Goal: Information Seeking & Learning: Learn about a topic

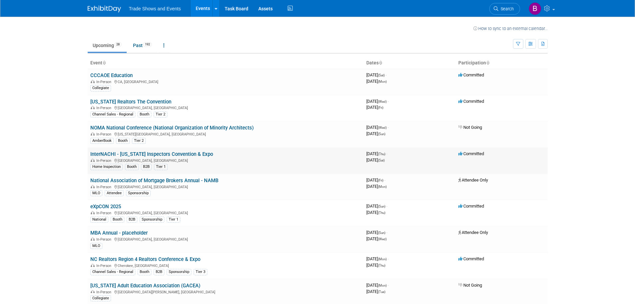
click at [145, 153] on link "InterNACHI - [US_STATE] Inspectors Convention & Expo" at bounding box center [151, 154] width 123 height 6
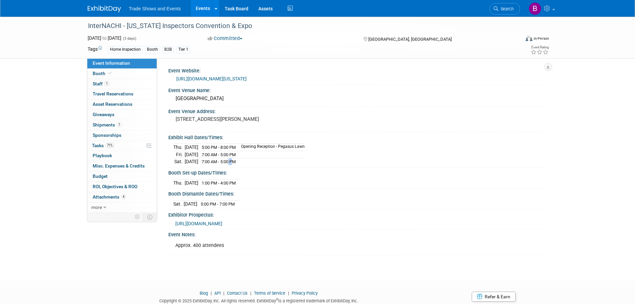
drag, startPoint x: 239, startPoint y: 161, endPoint x: 245, endPoint y: 161, distance: 6.3
click at [236, 161] on span "7:00 AM - 5:00 PM" at bounding box center [219, 161] width 34 height 5
click at [252, 161] on td at bounding box center [271, 161] width 68 height 7
click at [100, 111] on link "0 Giveaways 0" at bounding box center [121, 115] width 69 height 10
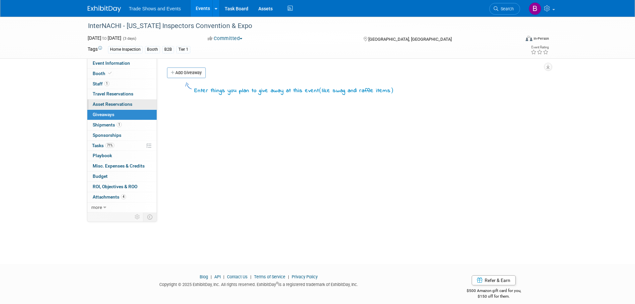
click at [107, 104] on span "Asset Reservations 0" at bounding box center [113, 103] width 40 height 5
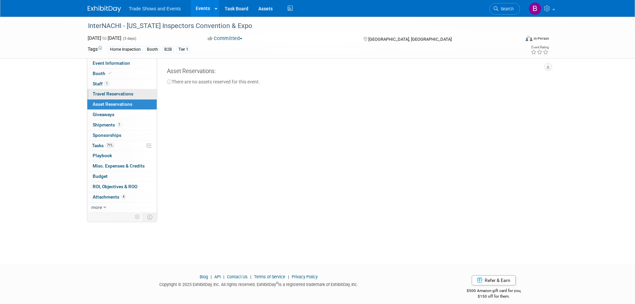
click at [113, 93] on span "Travel Reservations 0" at bounding box center [113, 93] width 41 height 5
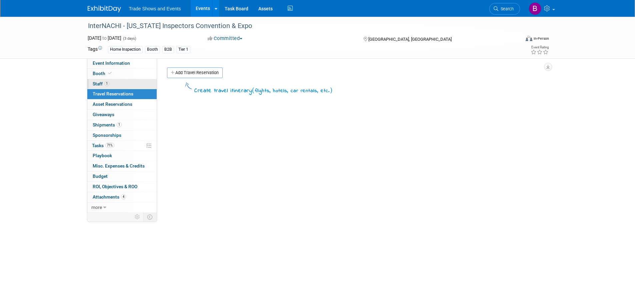
click at [102, 84] on span "Staff 1" at bounding box center [101, 83] width 17 height 5
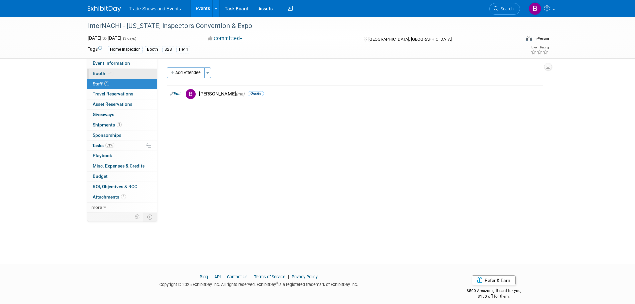
click at [100, 72] on span "Booth" at bounding box center [103, 73] width 20 height 5
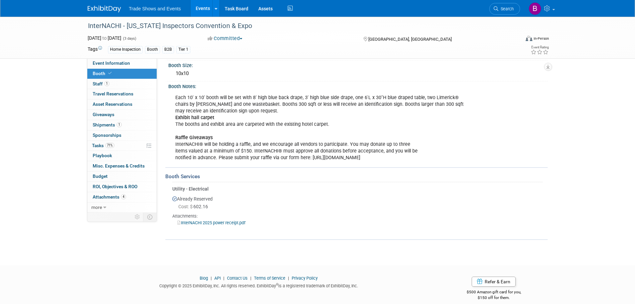
scroll to position [69, 0]
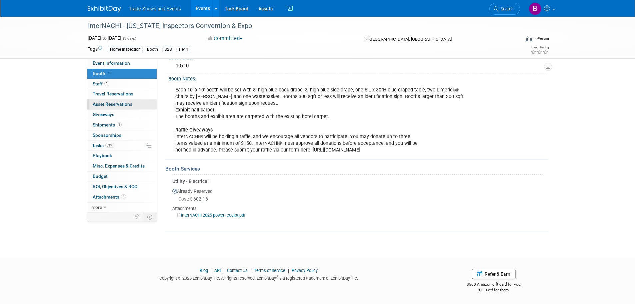
click at [109, 106] on span "Asset Reservations 0" at bounding box center [113, 103] width 40 height 5
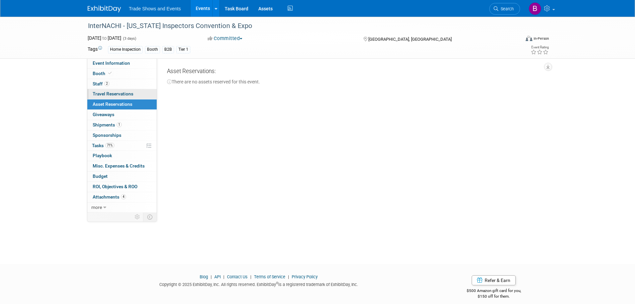
click at [114, 95] on span "Travel Reservations 0" at bounding box center [113, 93] width 41 height 5
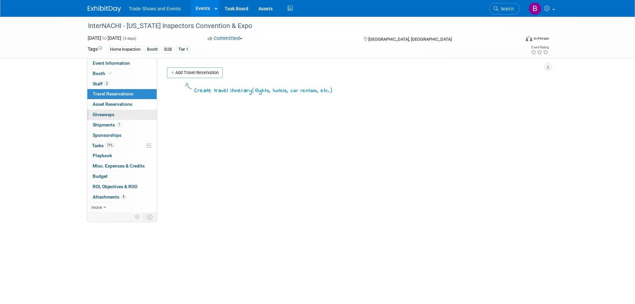
click at [107, 114] on span "Giveaways 0" at bounding box center [104, 114] width 22 height 5
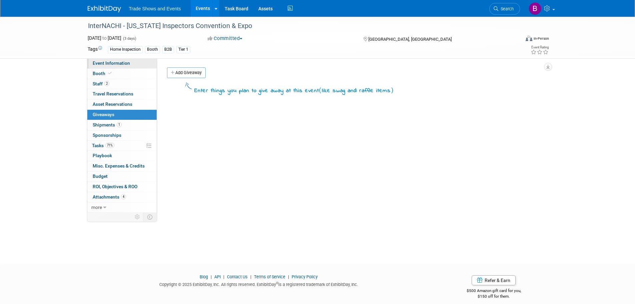
click at [110, 63] on span "Event Information" at bounding box center [111, 62] width 37 height 5
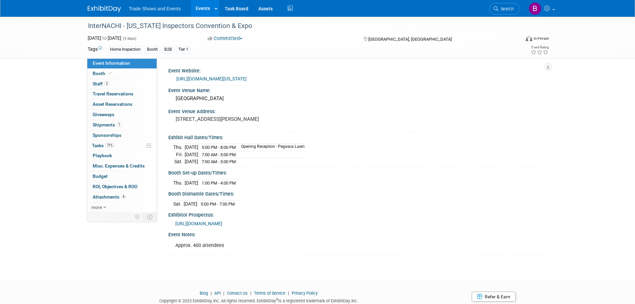
click at [223, 78] on link "https://www.nachi.org/texas-convention-25/" at bounding box center [211, 78] width 70 height 5
